Goal: Check status: Check status

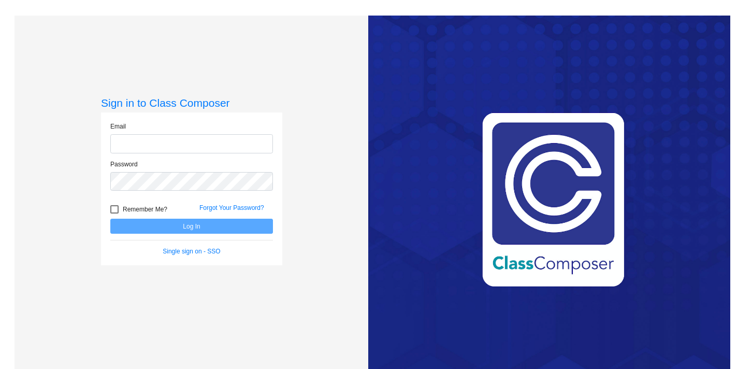
type input "[EMAIL_ADDRESS][DOMAIN_NAME]"
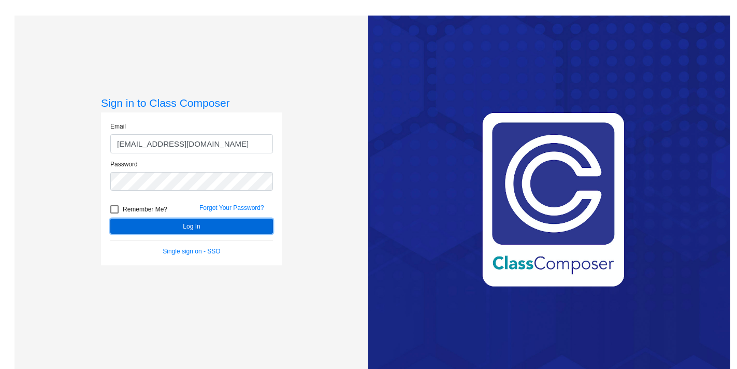
click at [234, 224] on button "Log In" at bounding box center [191, 225] width 163 height 15
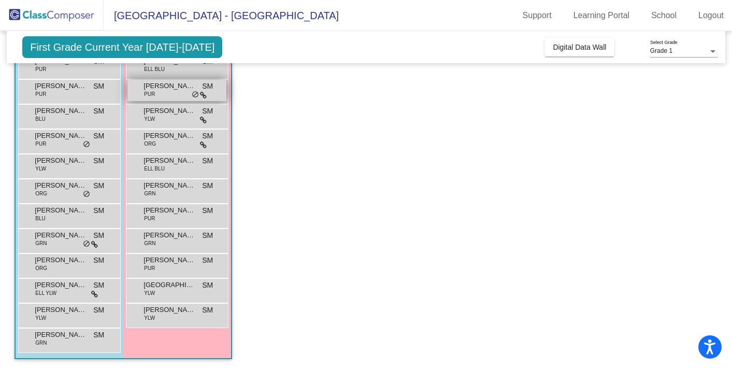
scroll to position [111, 0]
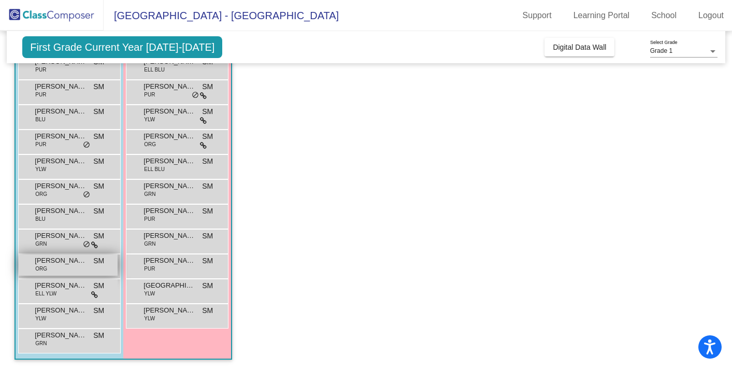
click at [77, 260] on span "[PERSON_NAME]" at bounding box center [61, 260] width 52 height 10
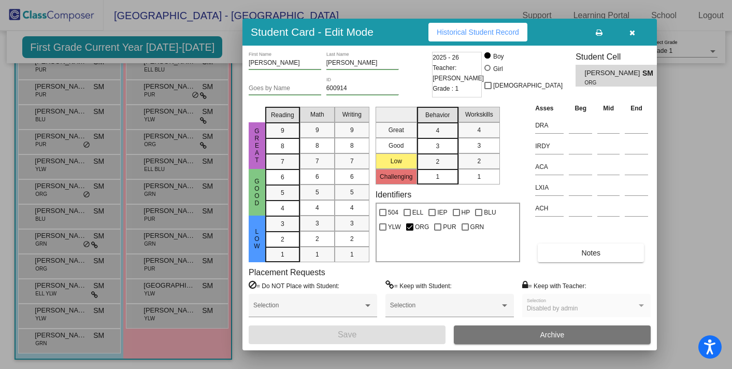
click at [632, 35] on icon "button" at bounding box center [632, 32] width 6 height 7
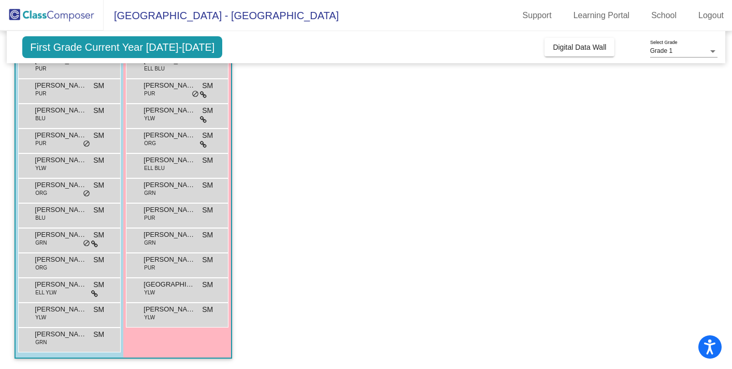
scroll to position [0, 0]
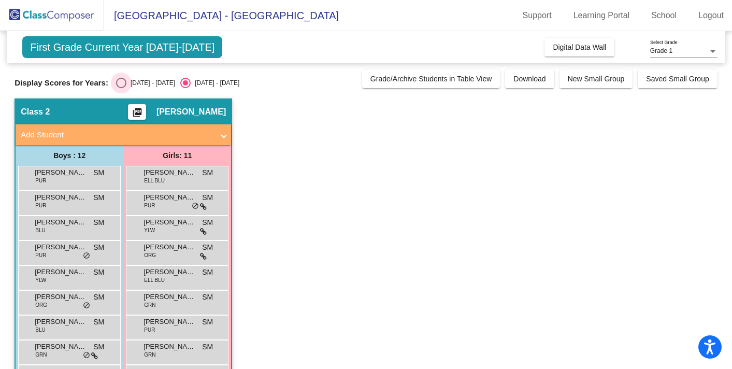
click at [143, 83] on div "[DATE] - [DATE]" at bounding box center [150, 82] width 49 height 9
click at [121, 88] on input "[DATE] - [DATE]" at bounding box center [121, 88] width 1 height 1
radio input "true"
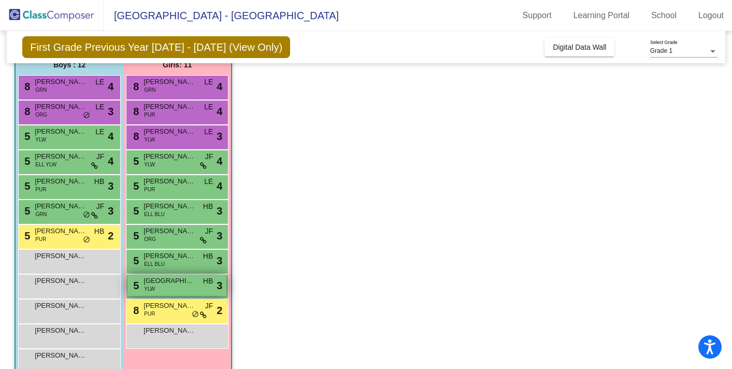
scroll to position [90, 0]
